Goal: Task Accomplishment & Management: Manage account settings

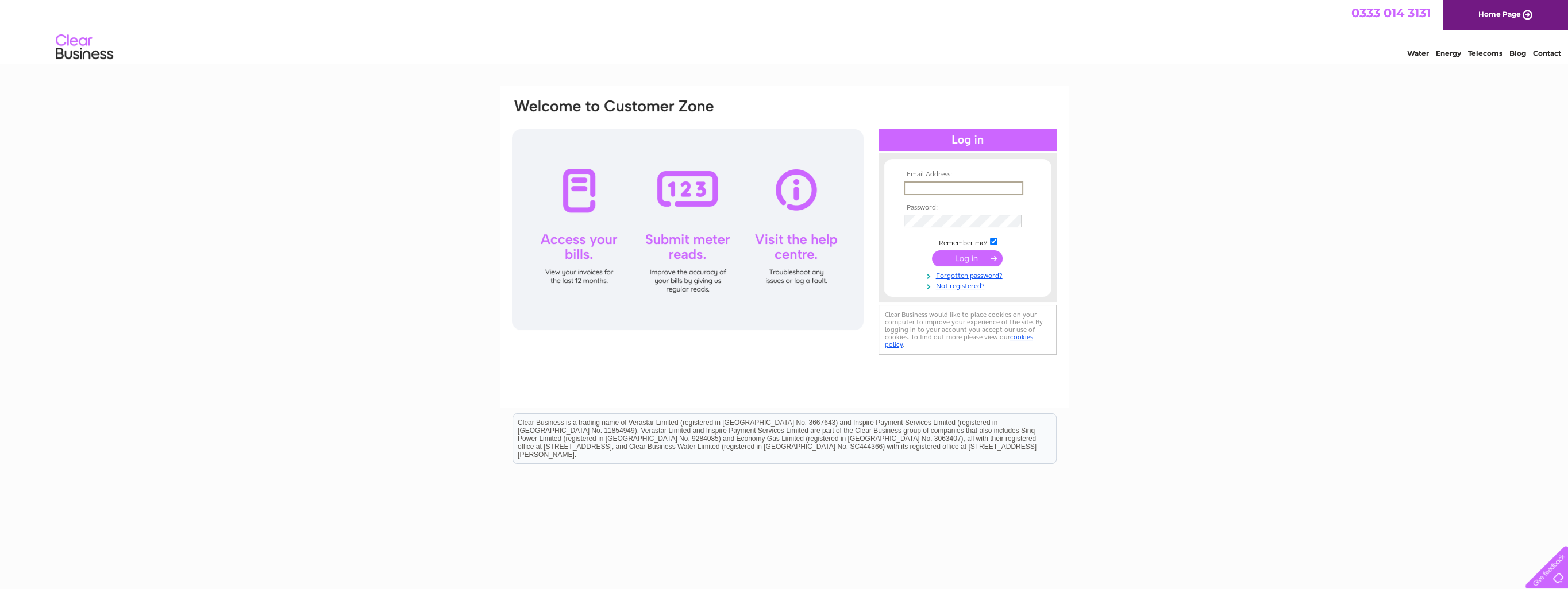
click at [931, 189] on input "text" at bounding box center [964, 188] width 119 height 14
type input "[PERSON_NAME][EMAIL_ADDRESS][PERSON_NAME][DOMAIN_NAME]"
click at [932, 250] on input "submit" at bounding box center [967, 258] width 71 height 16
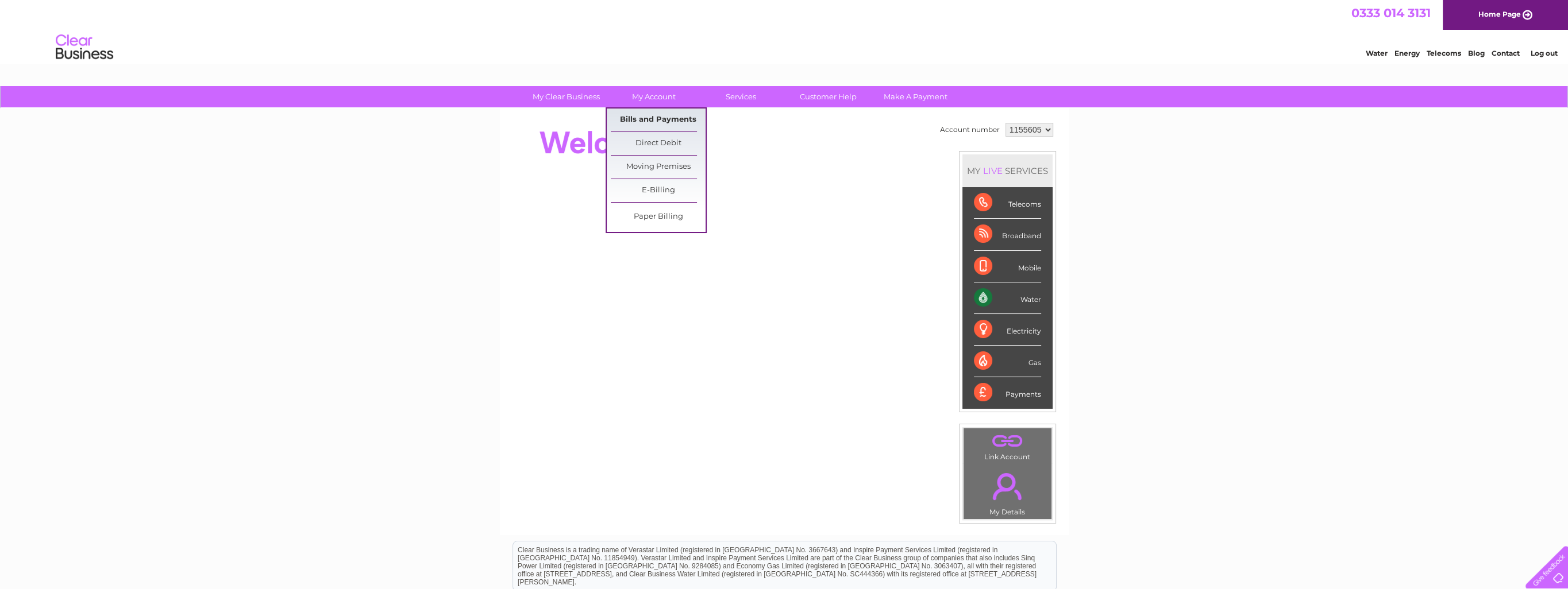
click at [647, 120] on link "Bills and Payments" at bounding box center [658, 120] width 95 height 23
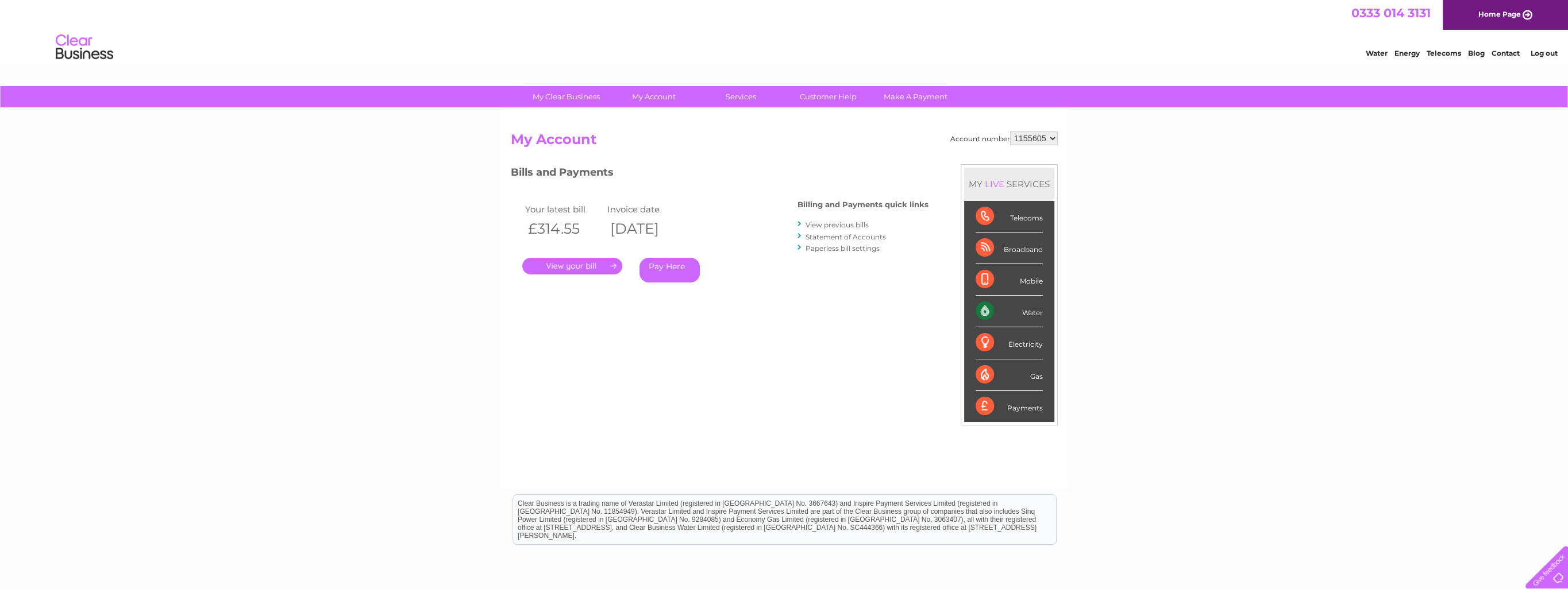
click at [586, 261] on link "." at bounding box center [572, 266] width 100 height 16
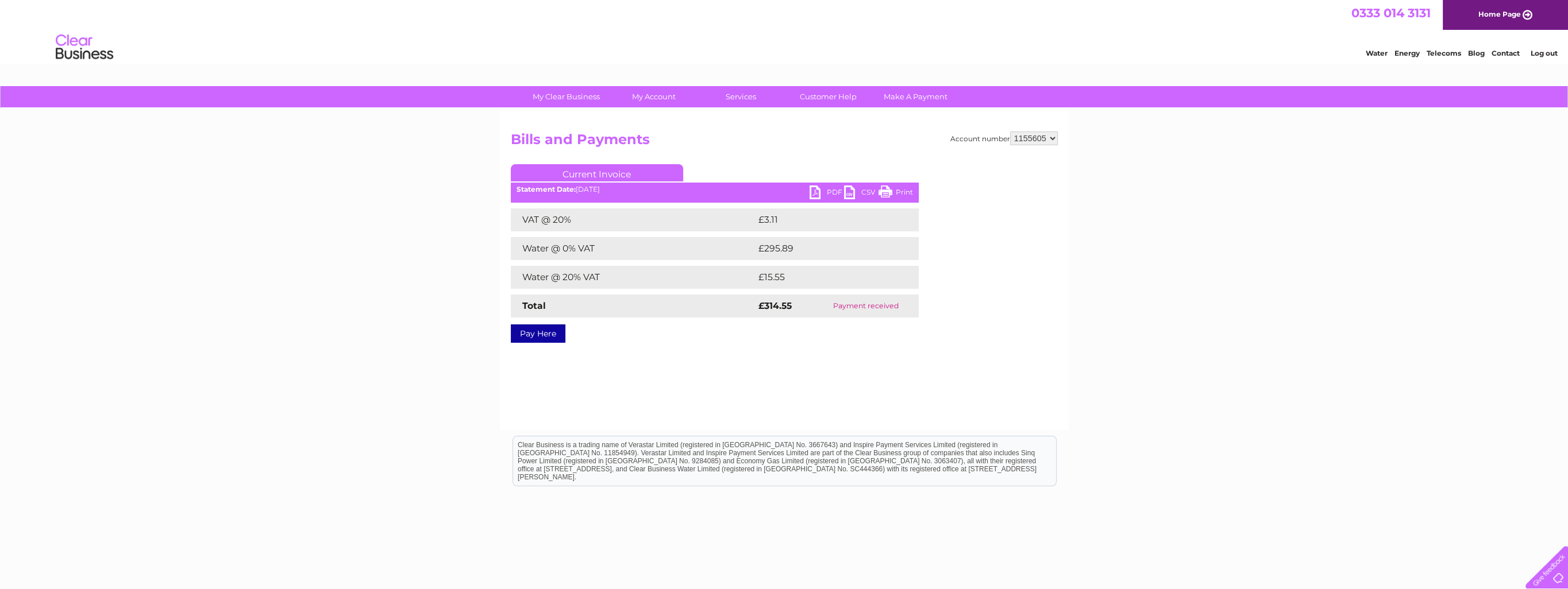
click at [825, 190] on link "PDF" at bounding box center [827, 193] width 35 height 16
